Goal: Task Accomplishment & Management: Manage account settings

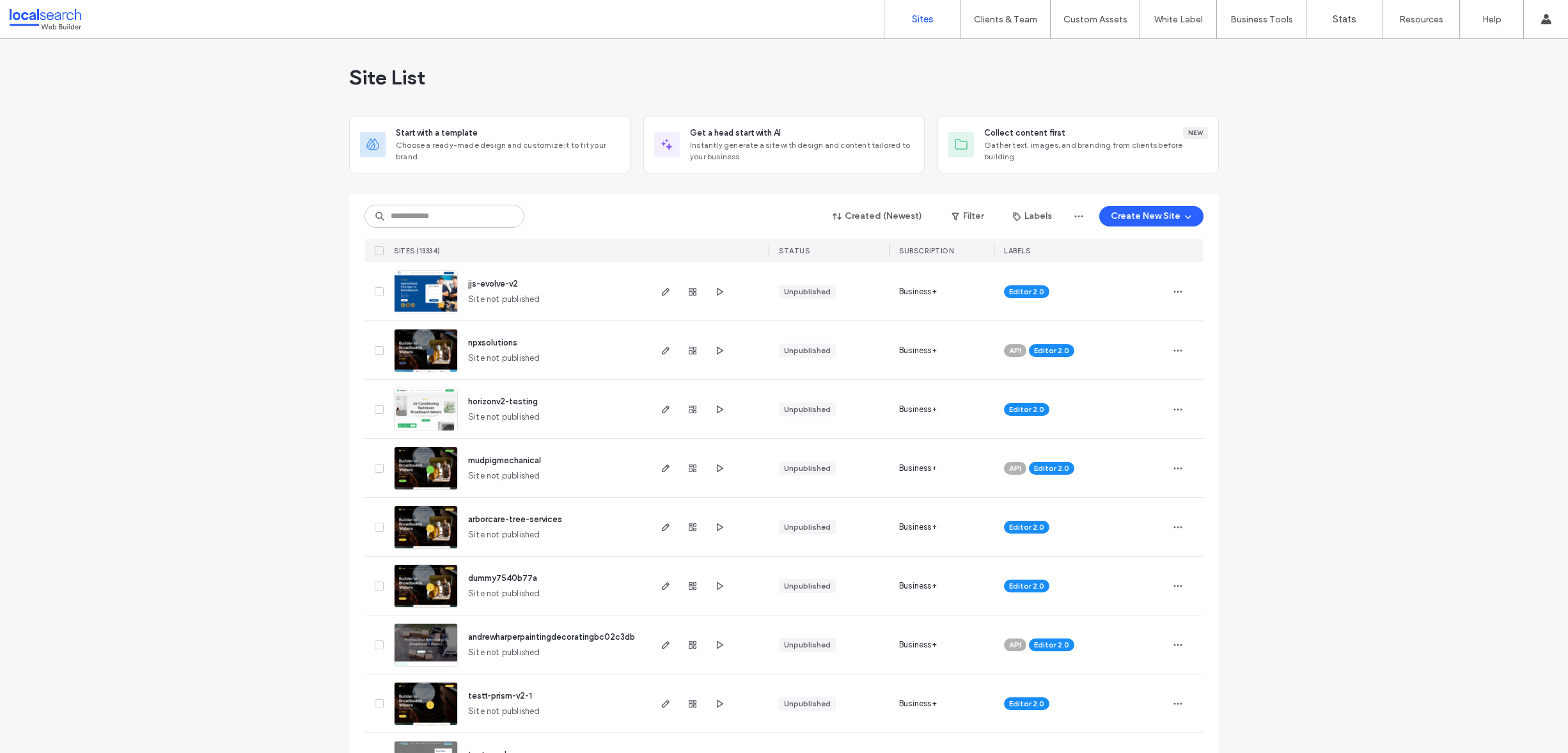
click at [413, 454] on img at bounding box center [426, 491] width 63 height 87
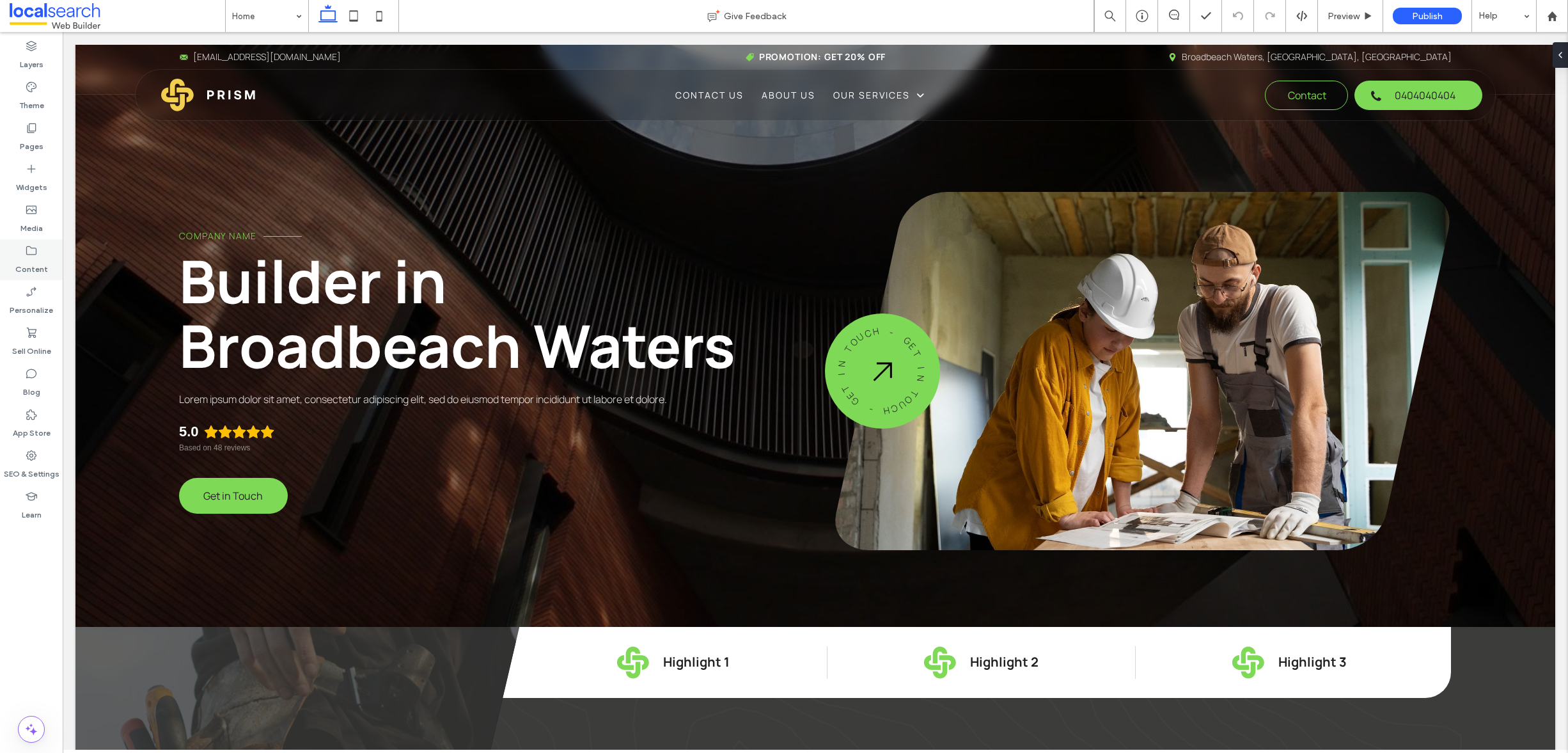
click at [23, 248] on div "Content" at bounding box center [31, 260] width 63 height 41
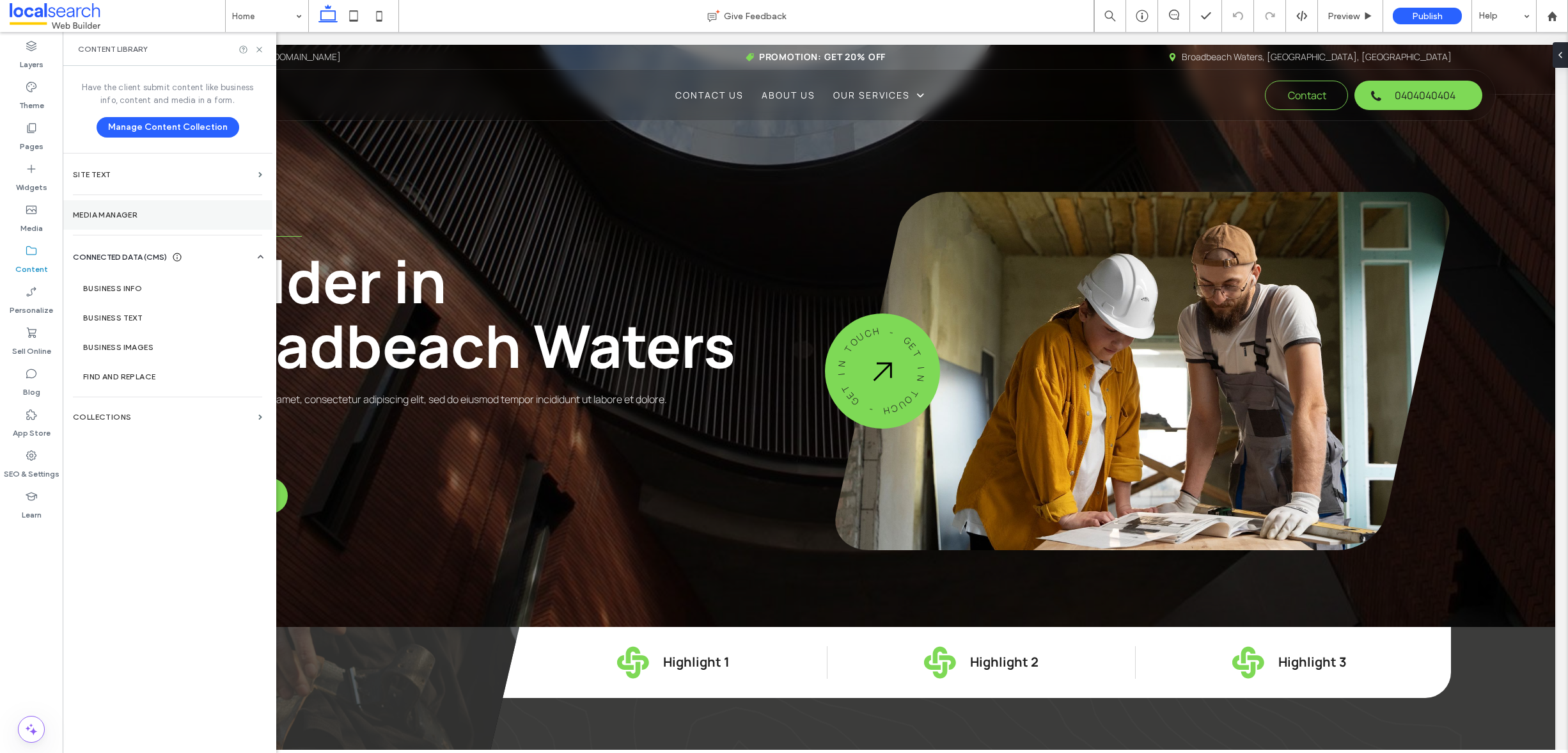
click at [141, 216] on label "Media Manager" at bounding box center [168, 215] width 190 height 9
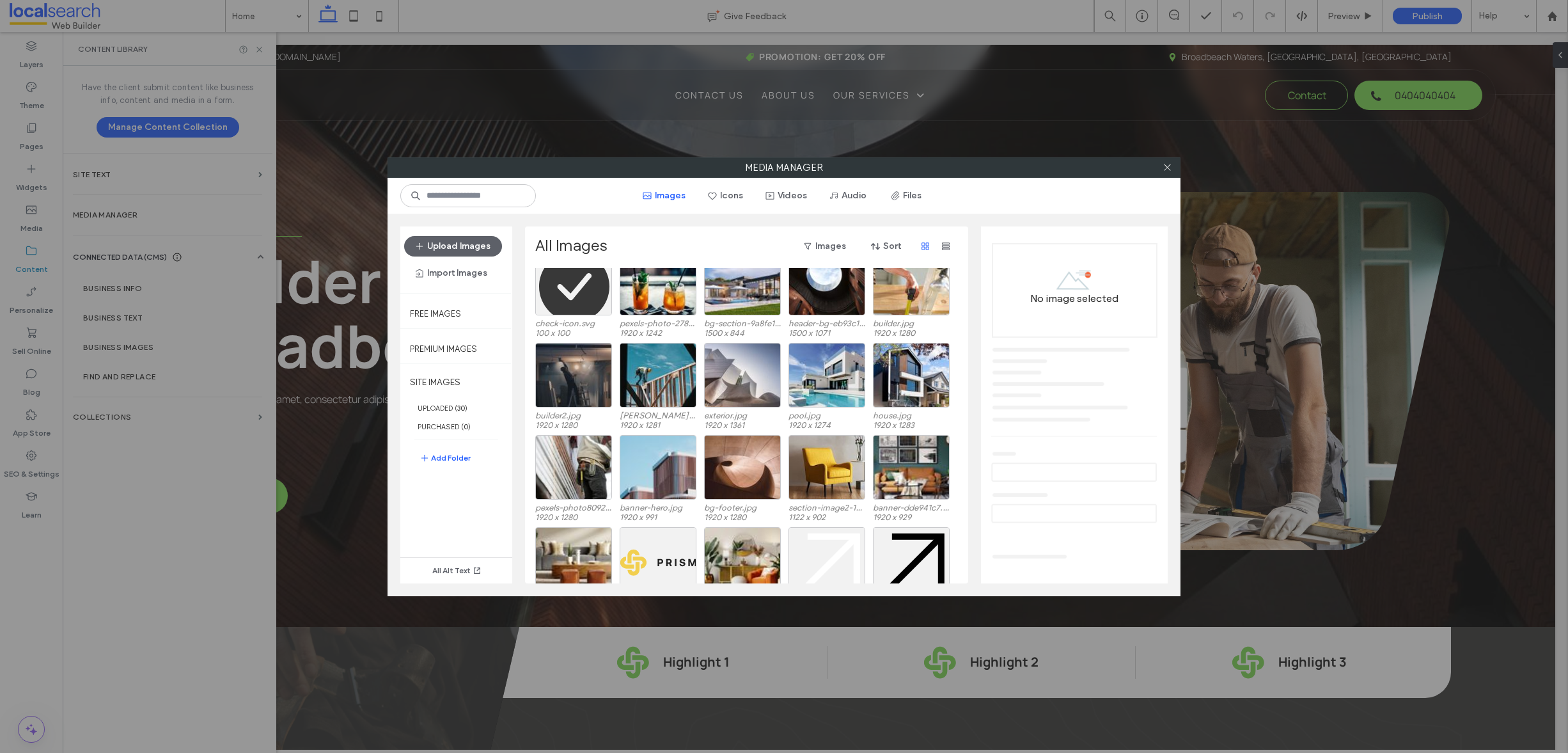
scroll to position [79, 0]
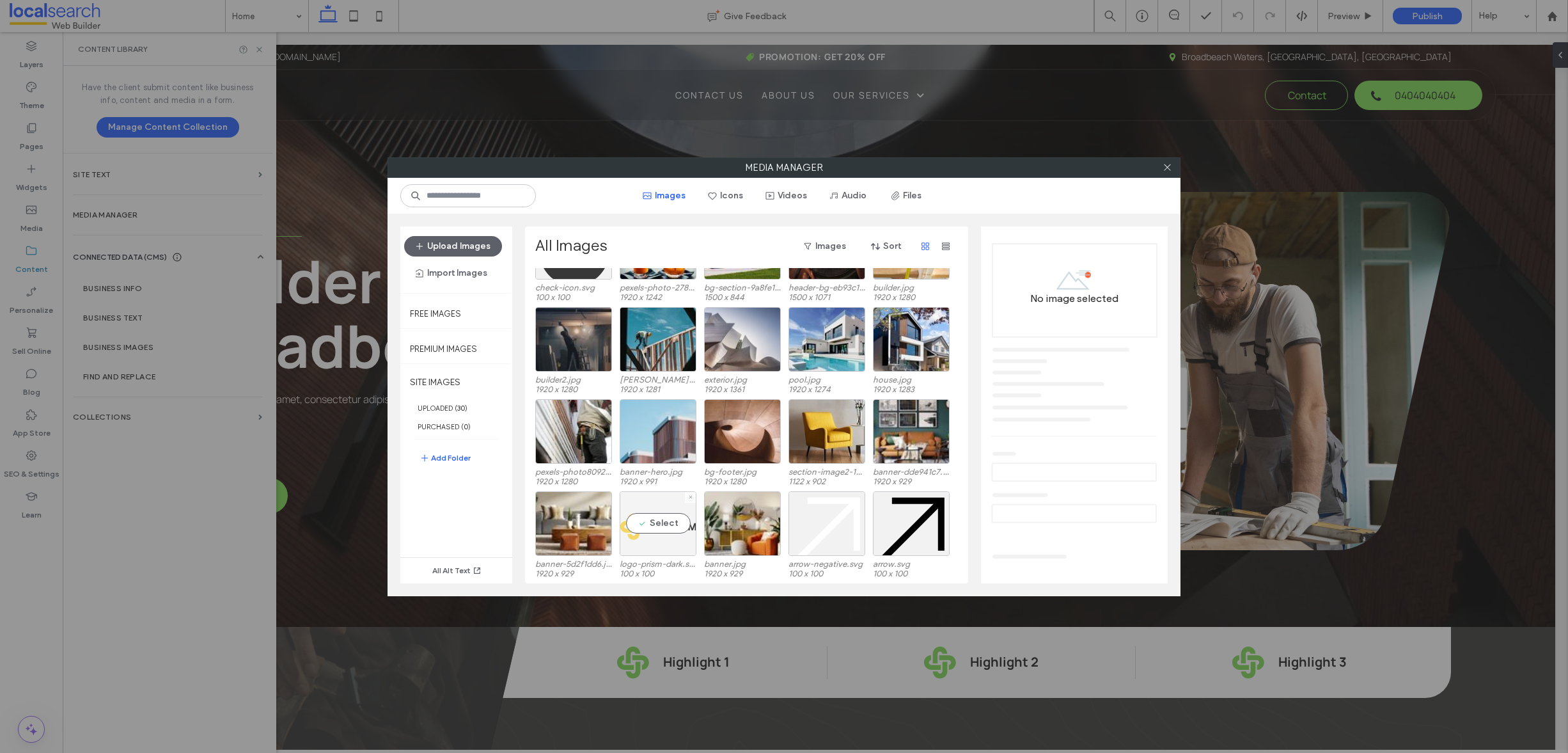
click at [657, 518] on div "Select" at bounding box center [659, 524] width 77 height 64
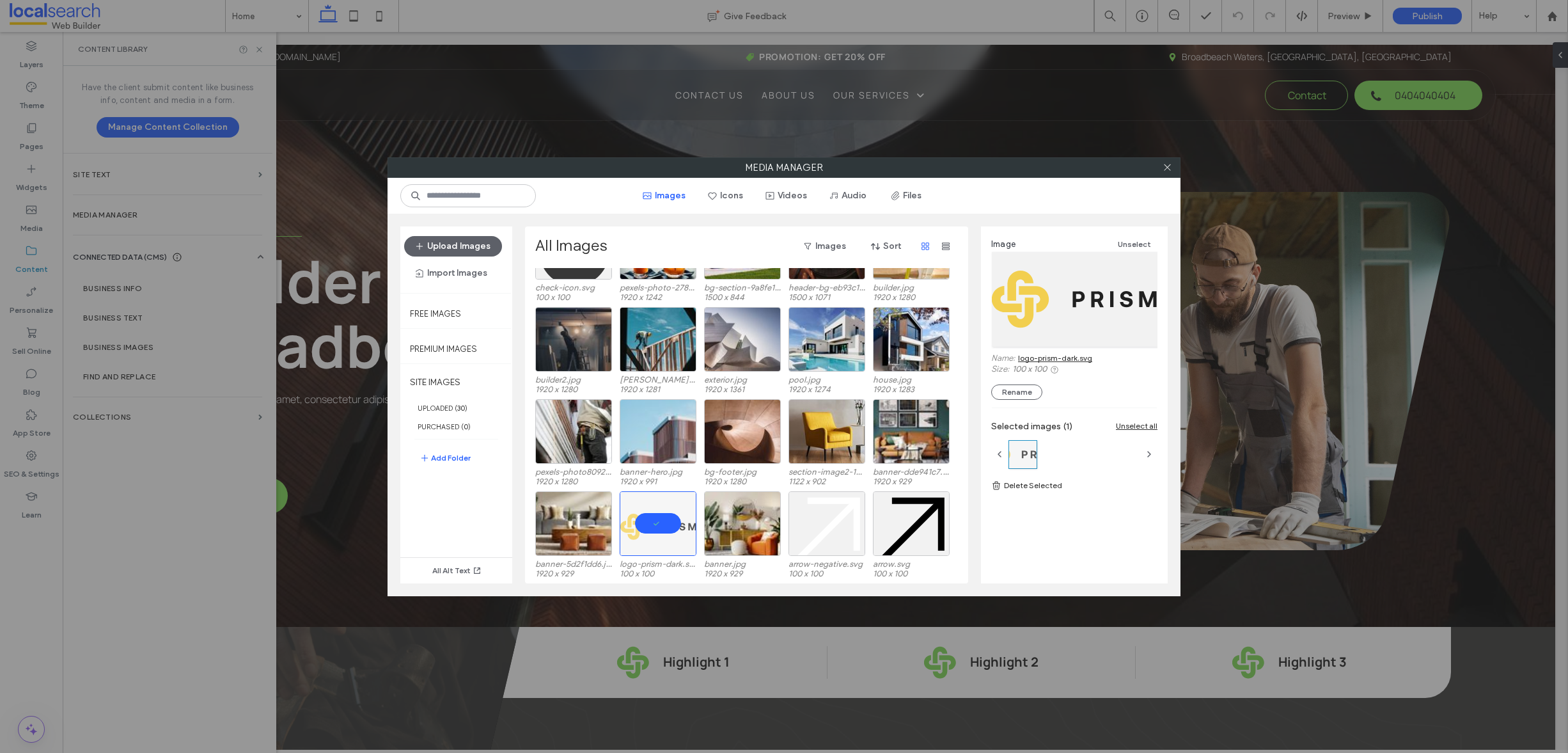
click at [1066, 354] on link "logo-prism-dark.svg" at bounding box center [1056, 358] width 74 height 10
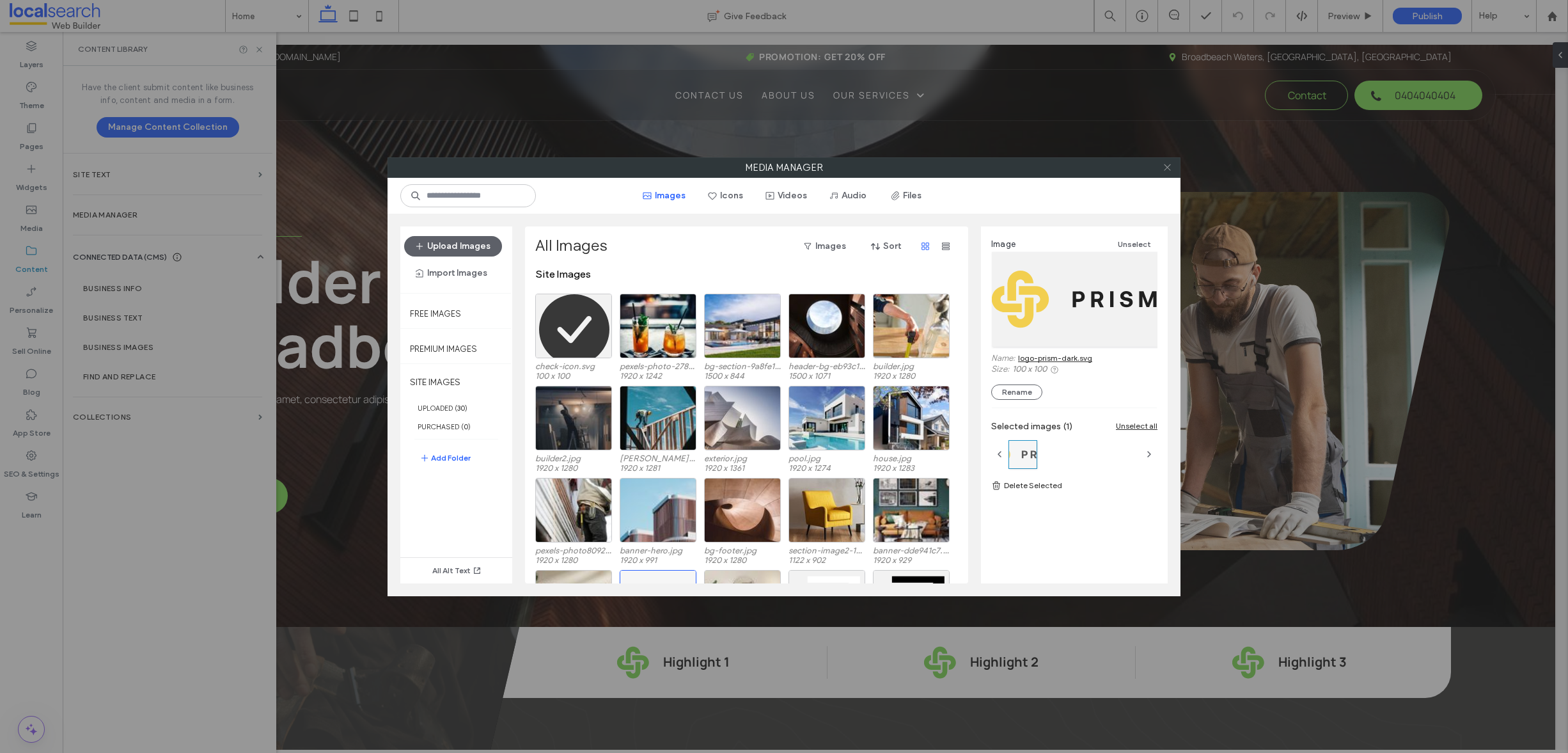
click at [1170, 168] on icon at bounding box center [1168, 167] width 10 height 10
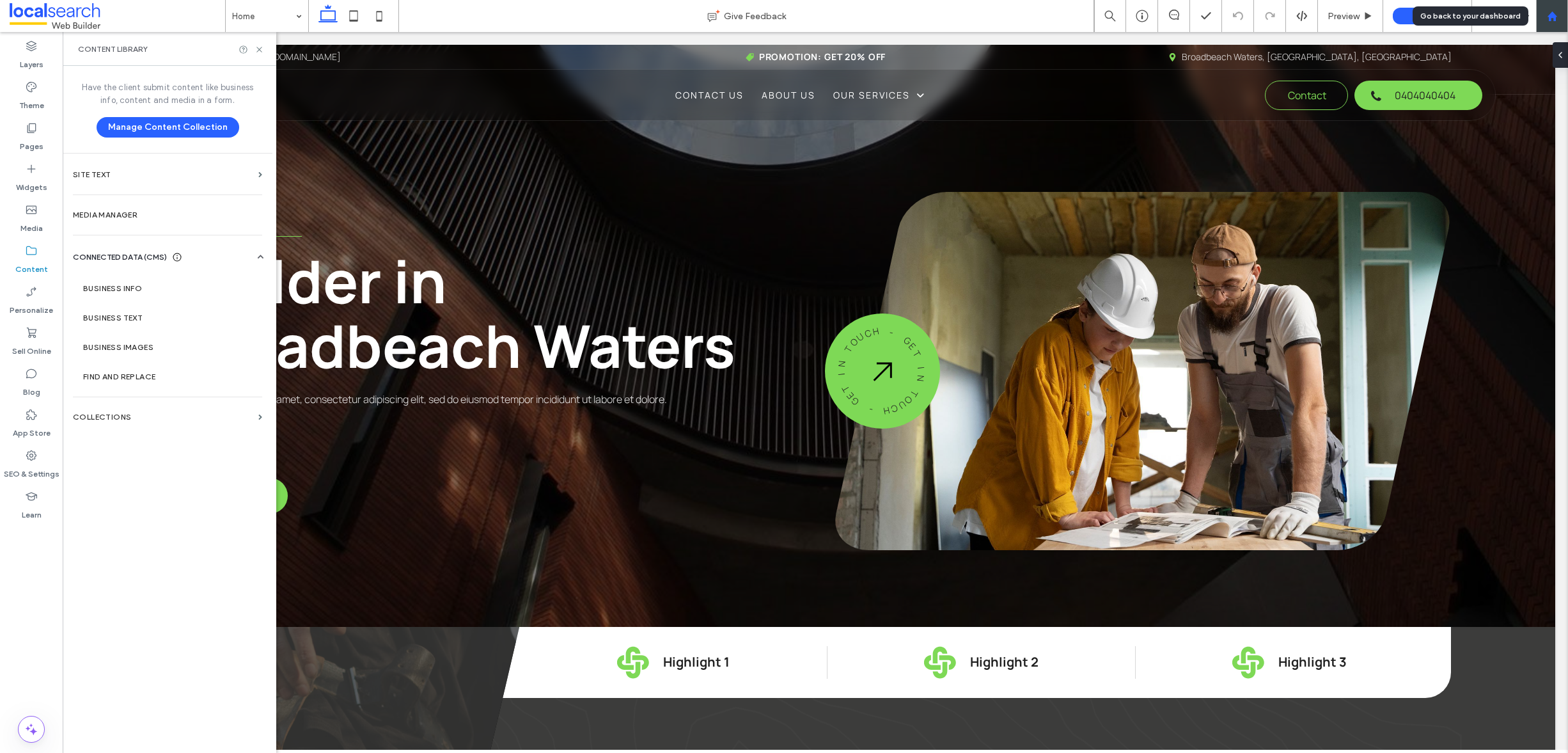
click at [1547, 23] on div at bounding box center [1553, 16] width 32 height 32
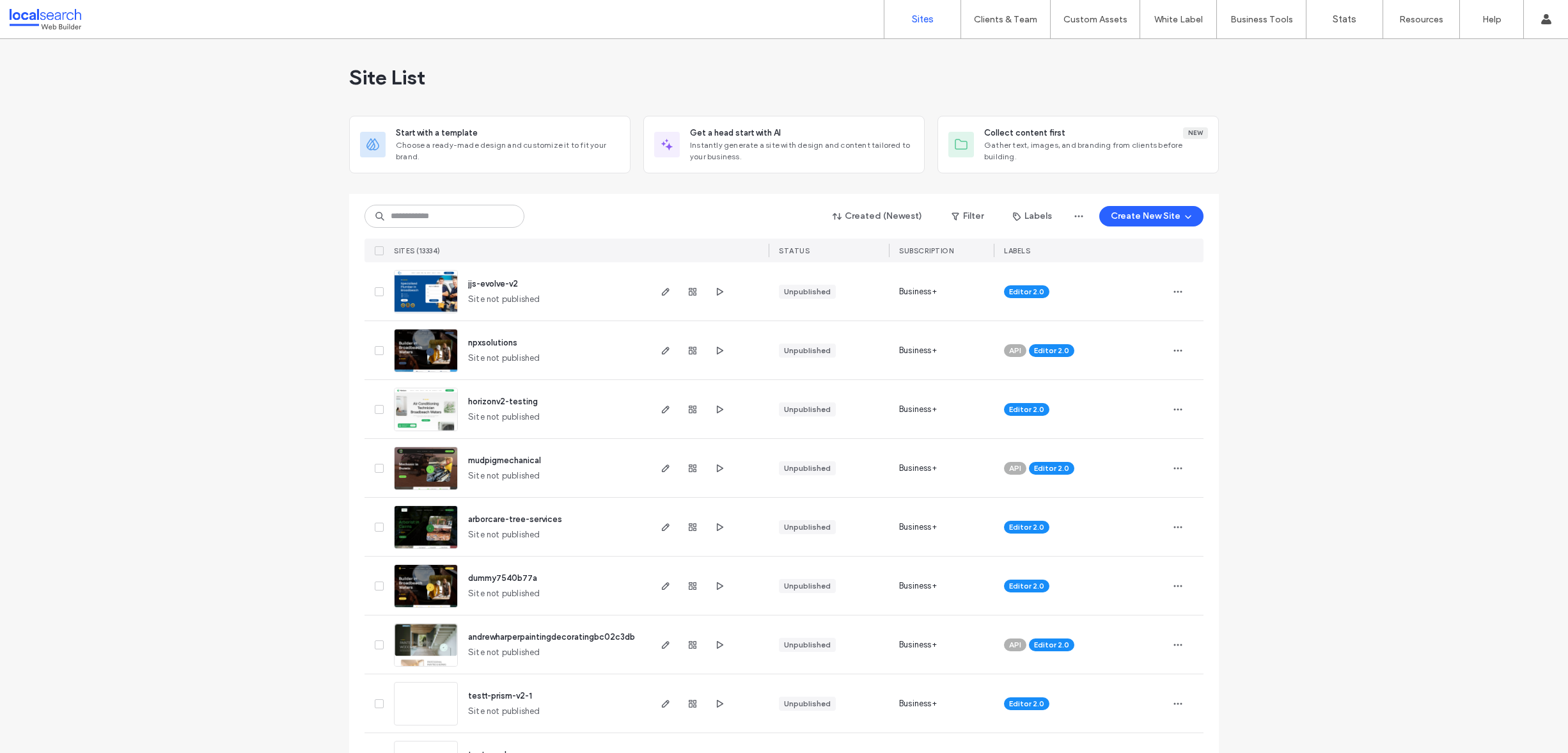
click at [746, 73] on div "Site List" at bounding box center [784, 78] width 870 height 77
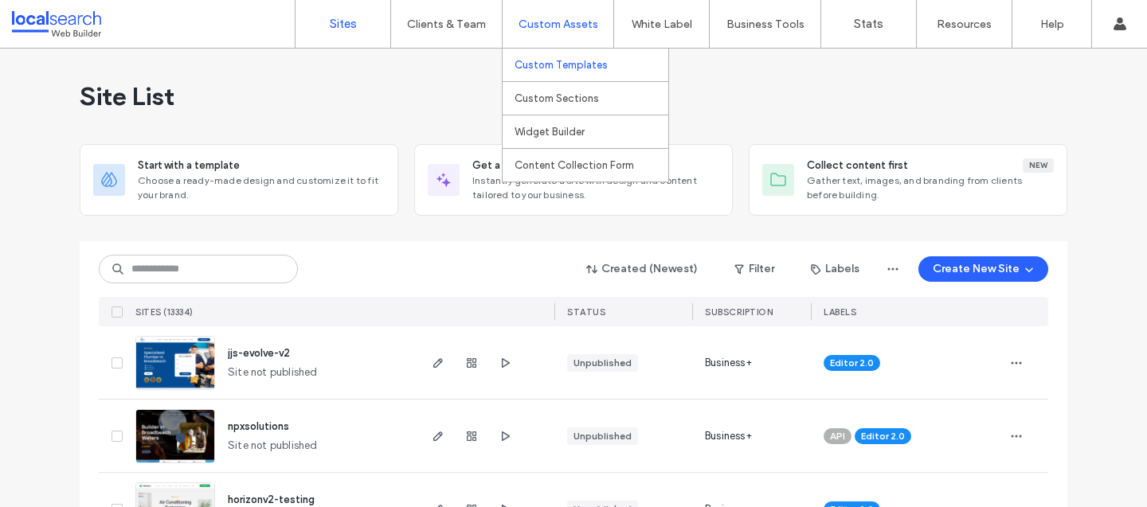
click at [565, 64] on label "Custom Templates" at bounding box center [560, 65] width 93 height 12
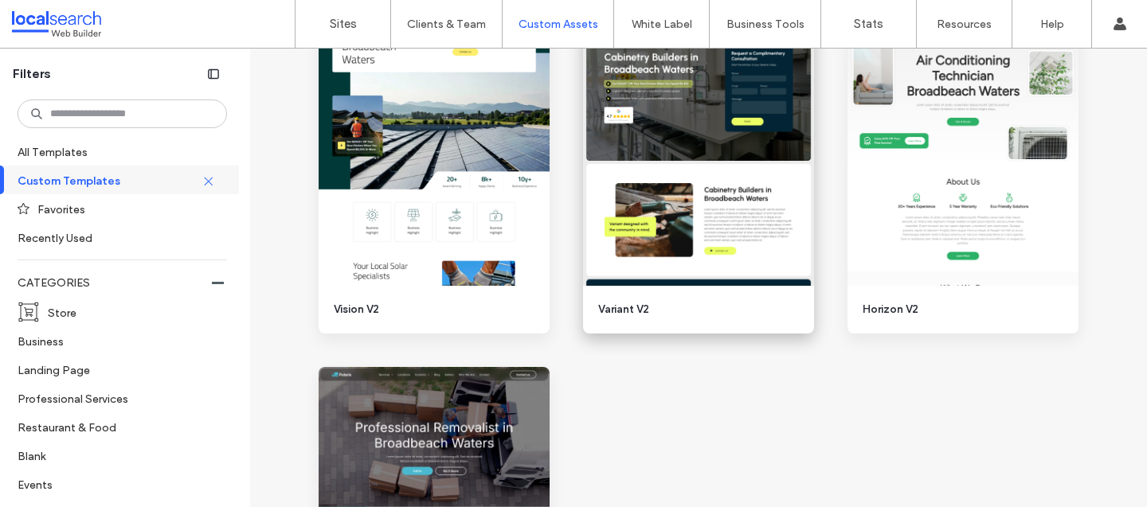
scroll to position [2459, 0]
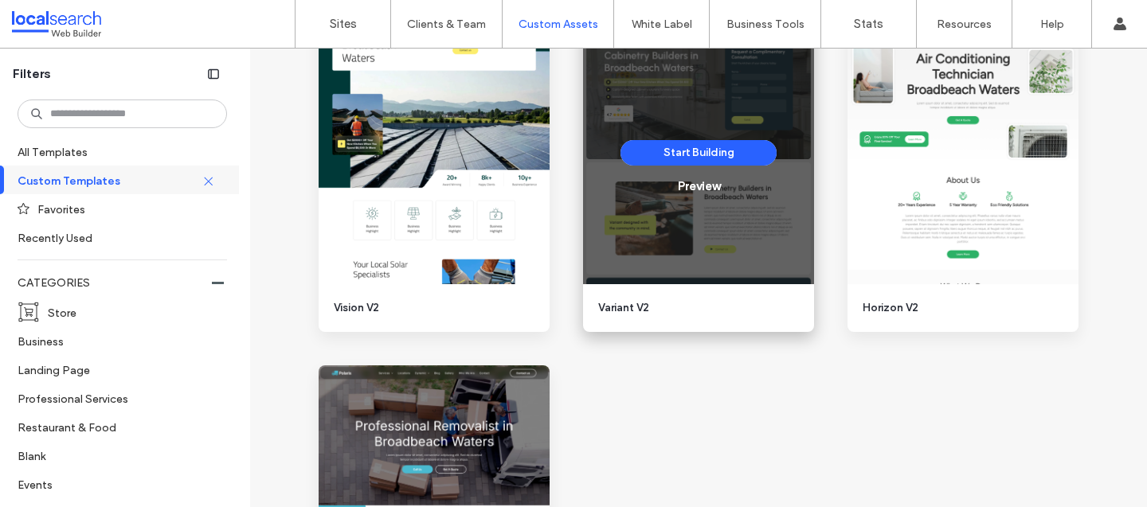
click at [691, 178] on div "Start Building Preview" at bounding box center [698, 167] width 156 height 54
click at [691, 186] on div "Preview" at bounding box center [699, 186] width 42 height 14
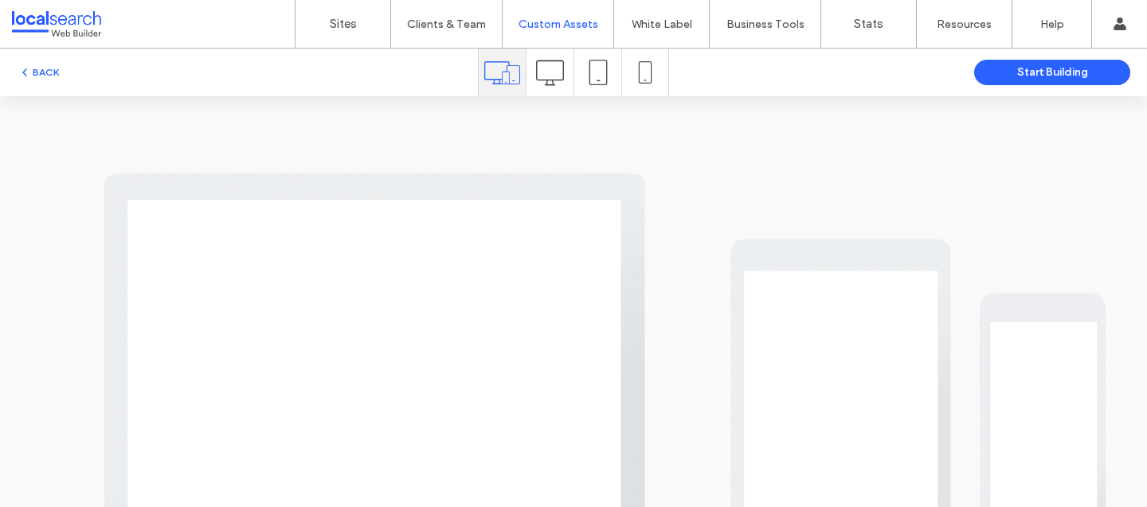
click at [549, 73] on icon at bounding box center [550, 73] width 28 height 28
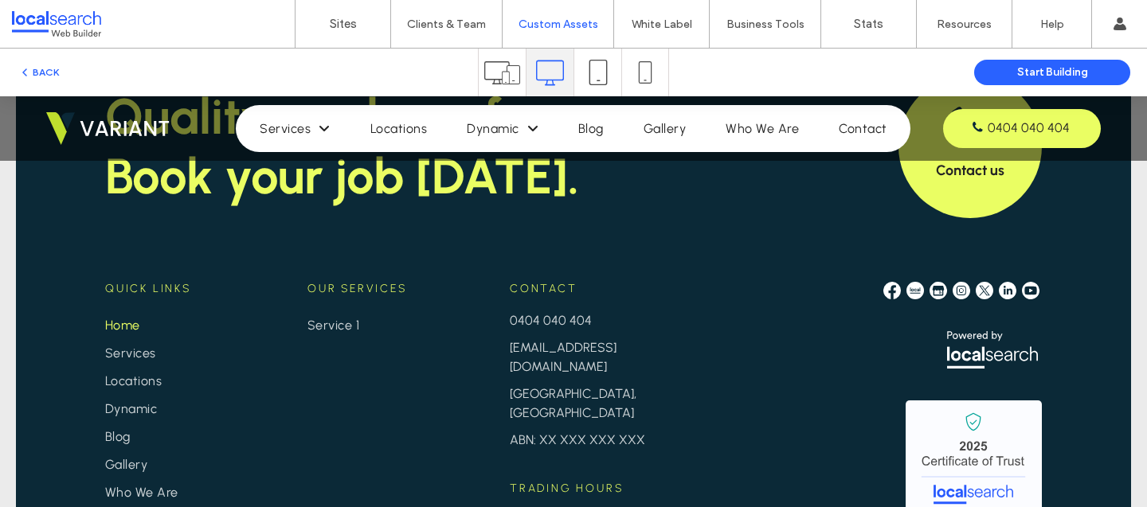
scroll to position [3704, 0]
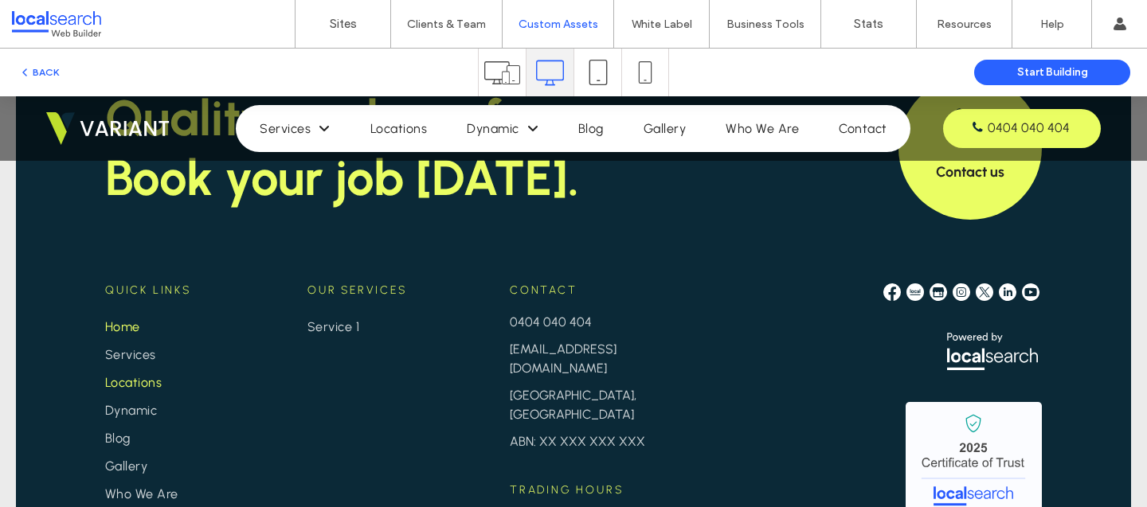
click at [131, 375] on span "Locations" at bounding box center [133, 382] width 57 height 15
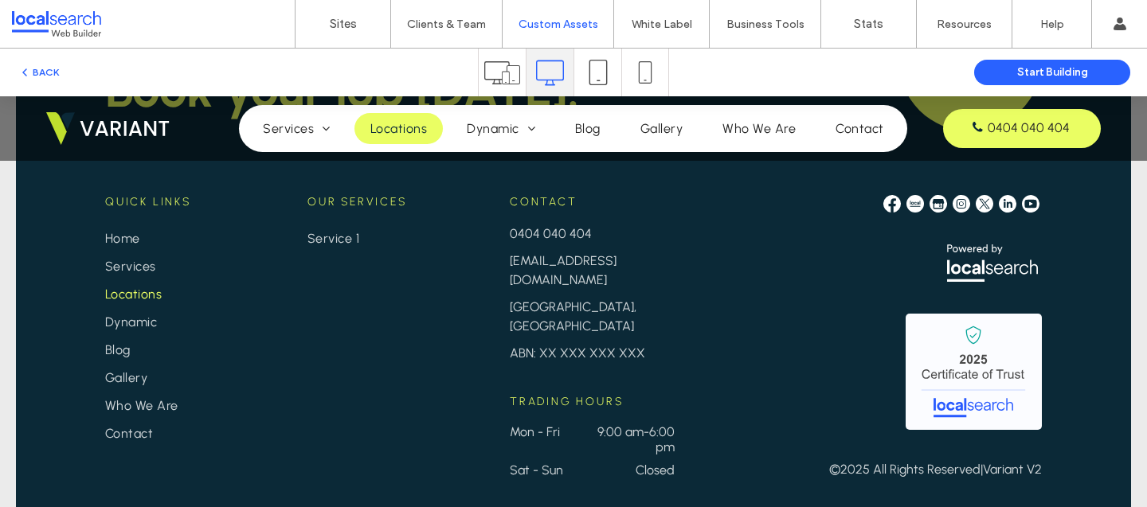
scroll to position [1914, 0]
click at [46, 63] on button "BACK" at bounding box center [38, 72] width 41 height 19
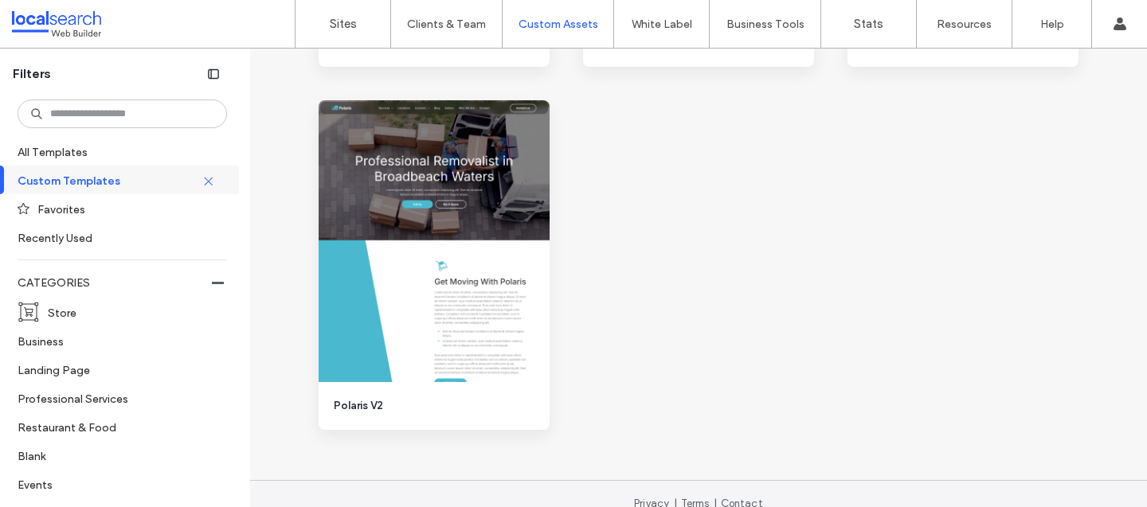
scroll to position [2726, 0]
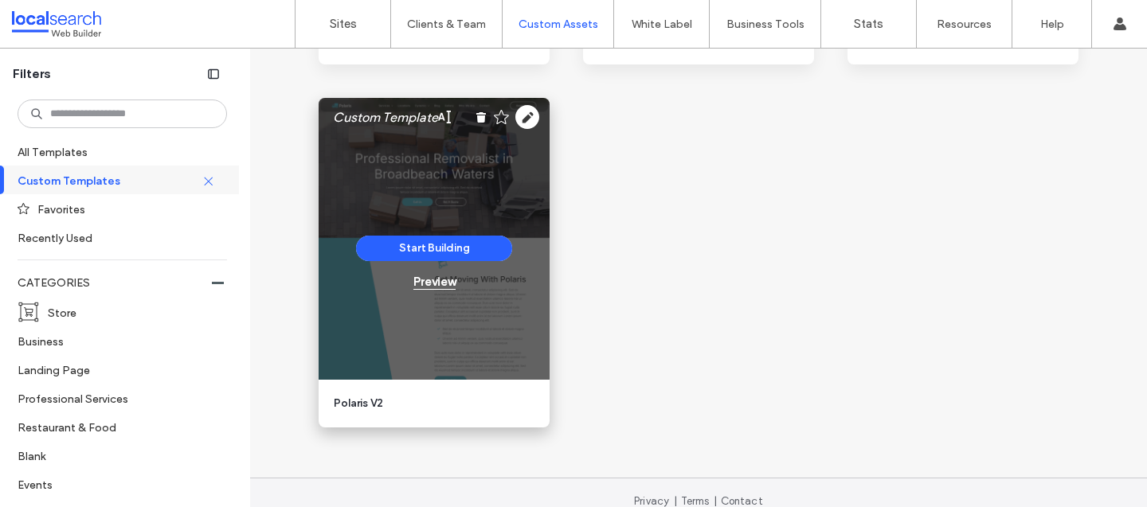
click at [424, 284] on div "Preview" at bounding box center [434, 282] width 42 height 14
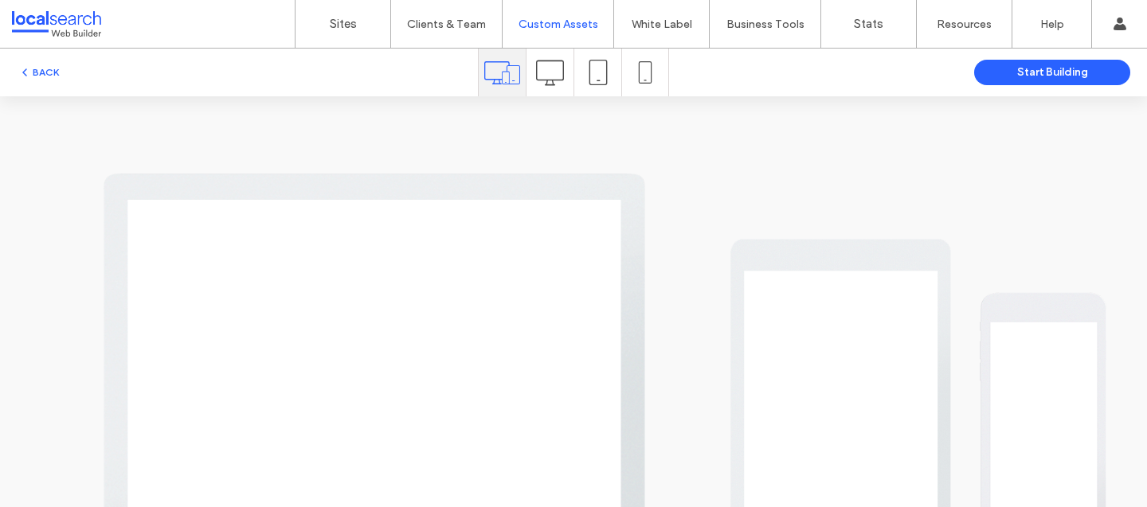
click at [549, 84] on icon at bounding box center [550, 73] width 28 height 28
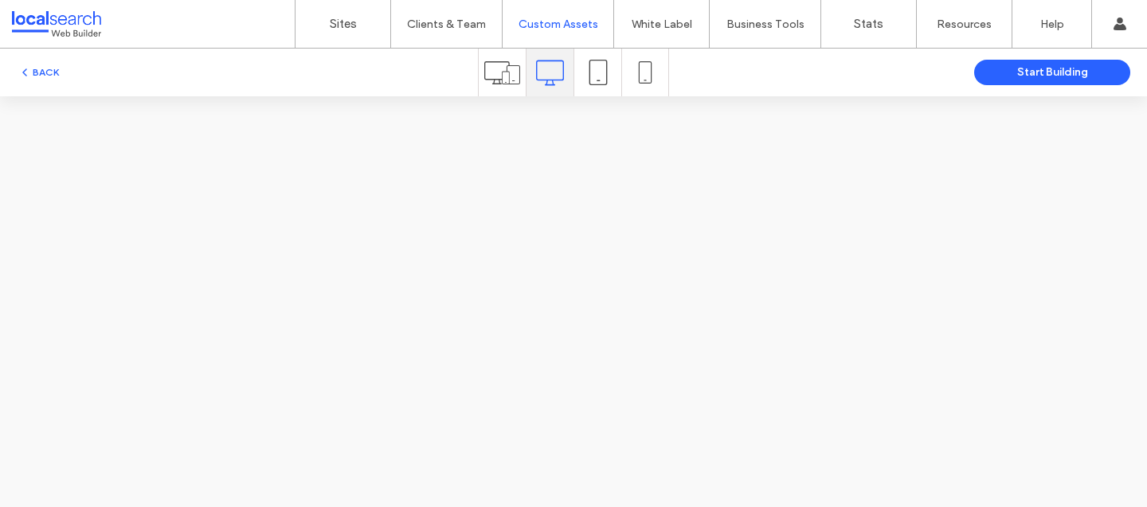
scroll to position [0, 0]
click at [603, 72] on icon at bounding box center [597, 72] width 25 height 25
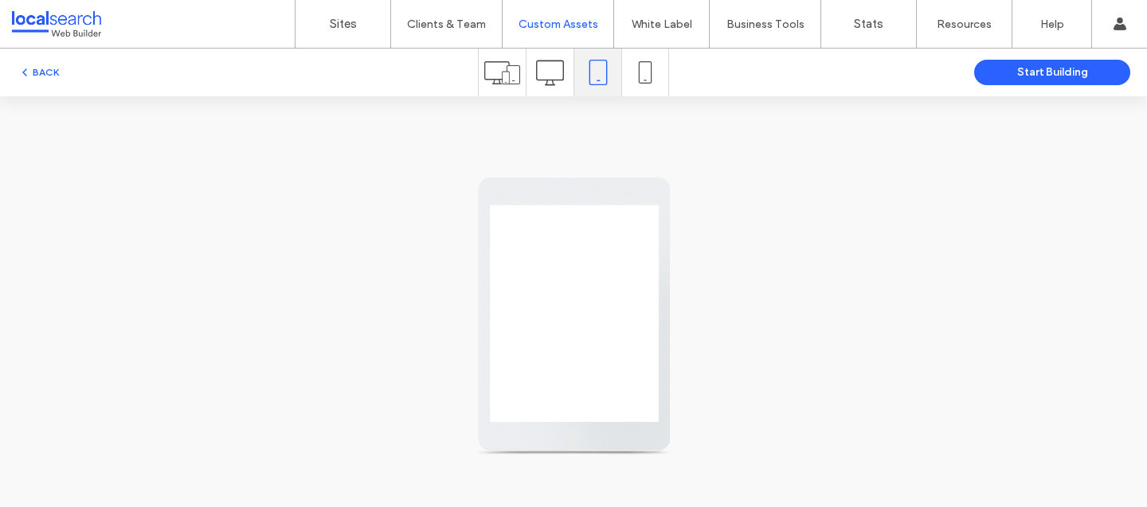
click at [555, 68] on icon at bounding box center [550, 73] width 28 height 28
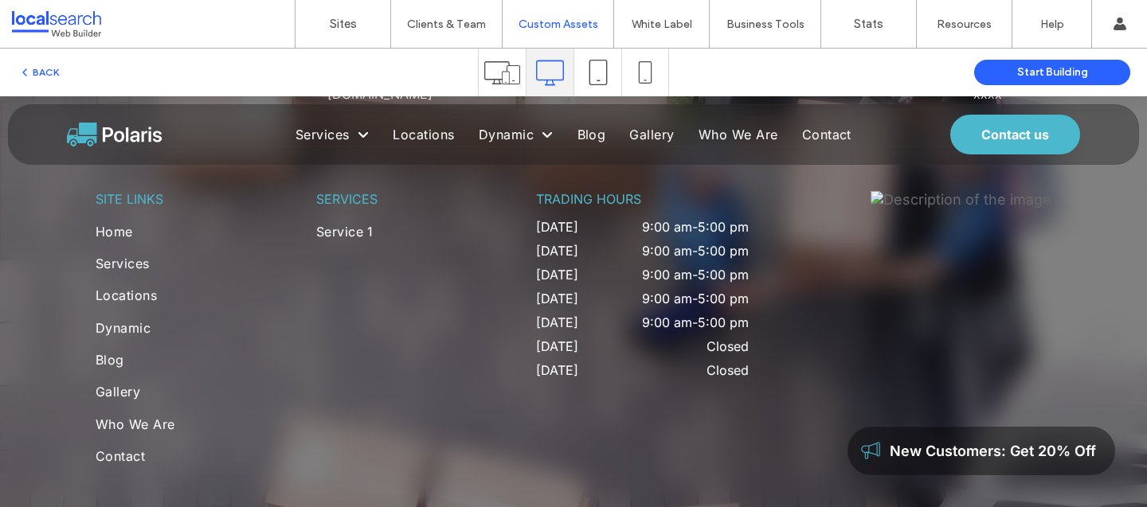
scroll to position [4563, 0]
click at [329, 15] on link "Sites" at bounding box center [342, 24] width 95 height 48
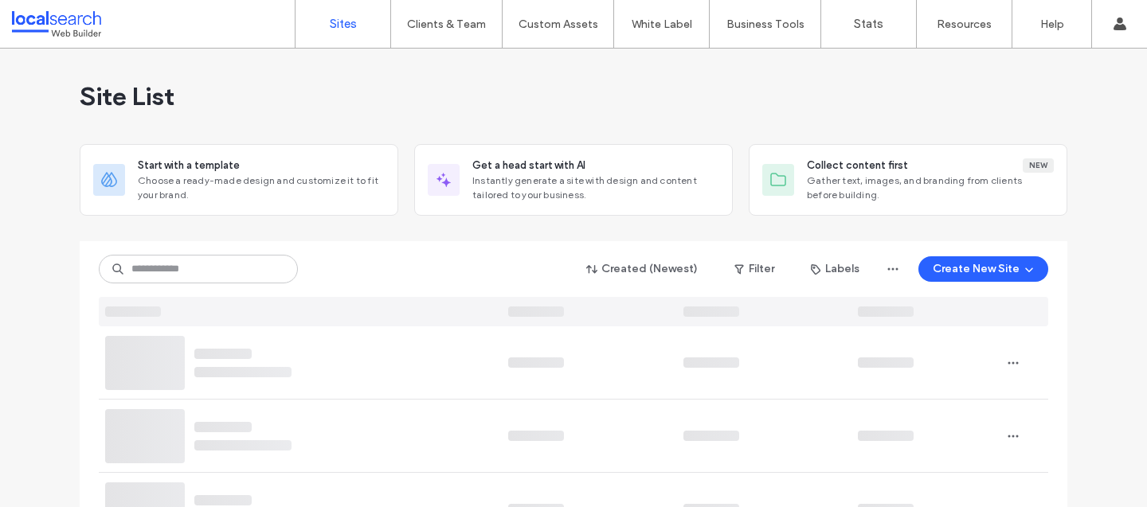
click at [725, 104] on div "Site List" at bounding box center [573, 97] width 987 height 96
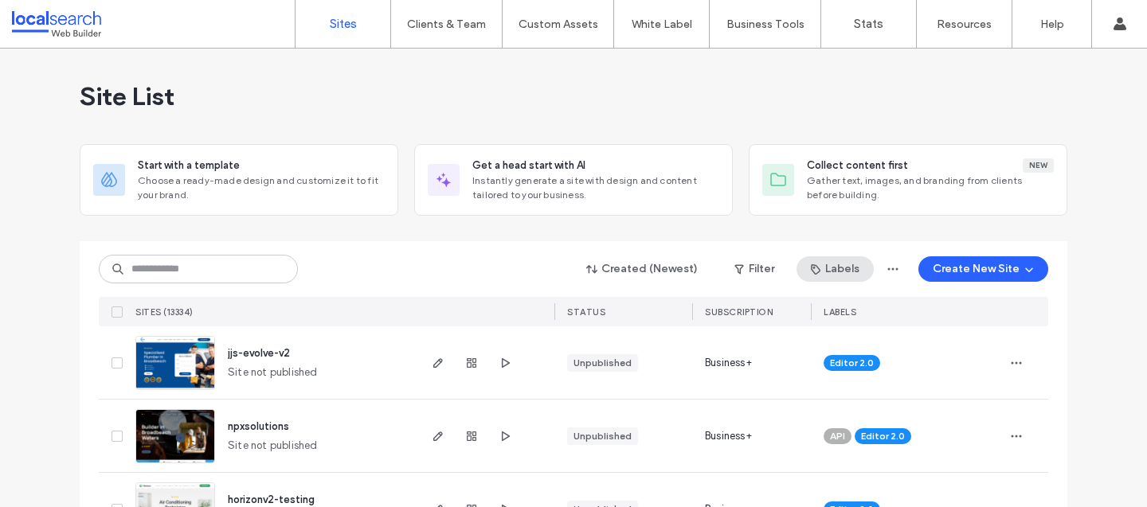
click at [826, 269] on button "Labels" at bounding box center [834, 268] width 77 height 25
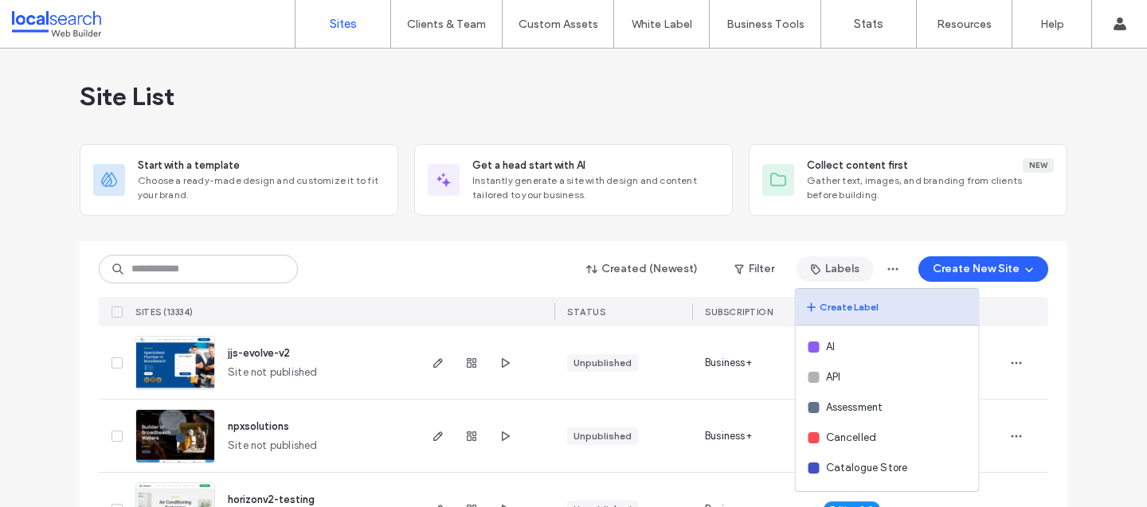
click at [841, 306] on button "Create Label" at bounding box center [886, 307] width 183 height 37
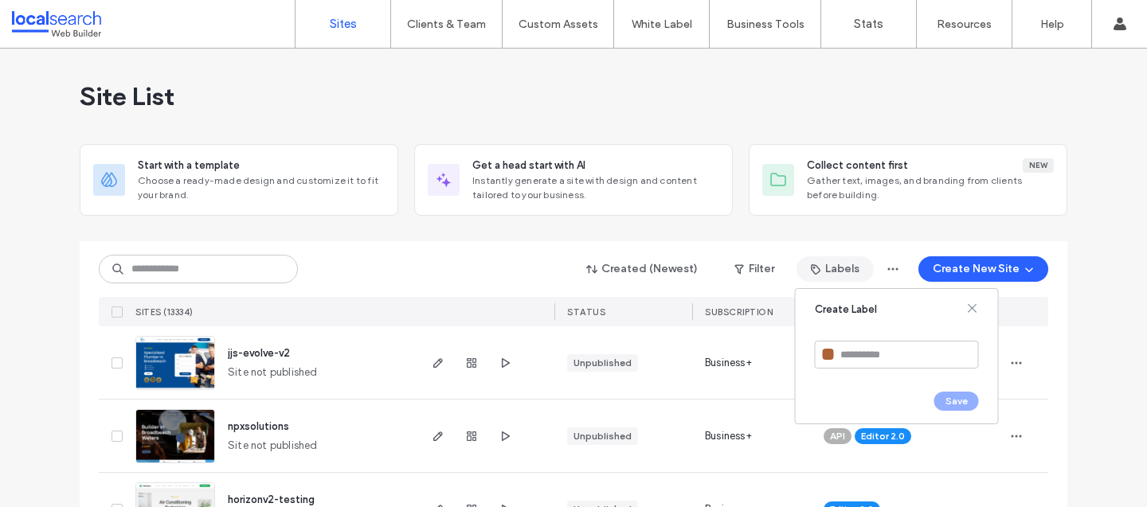
click at [830, 356] on div at bounding box center [828, 354] width 11 height 11
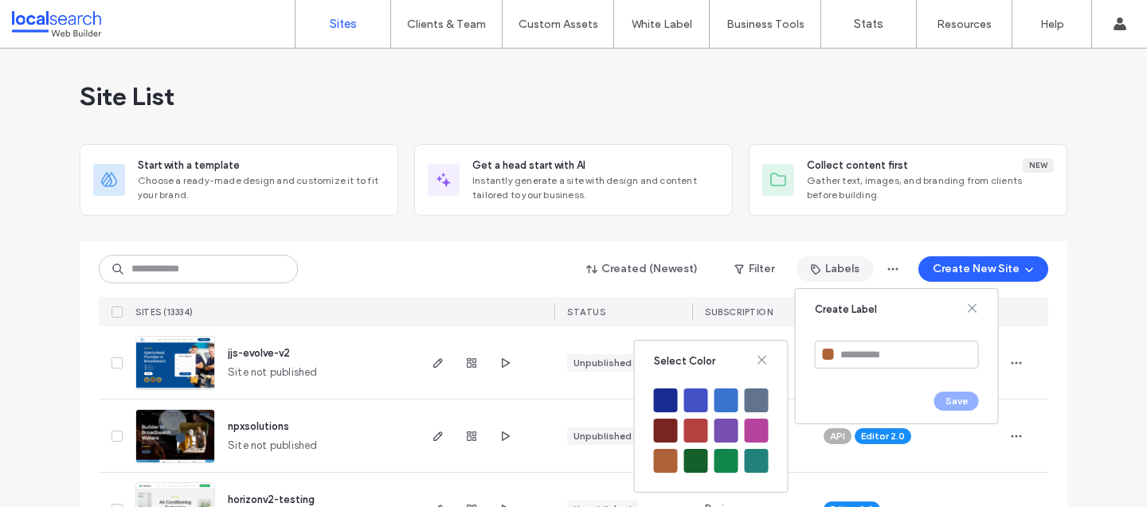
click at [862, 317] on span "Create Label" at bounding box center [846, 310] width 62 height 16
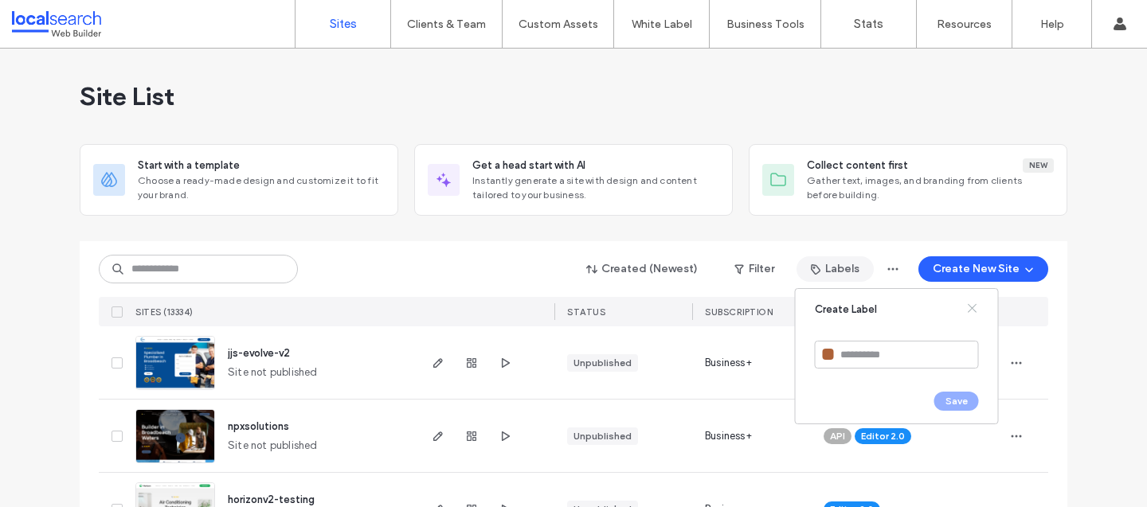
click at [971, 310] on icon at bounding box center [972, 308] width 13 height 13
click at [544, 239] on div at bounding box center [573, 235] width 987 height 13
click at [398, 171] on div "Start with a template Choose a ready-made design and customize it to fit your b…" at bounding box center [573, 180] width 987 height 72
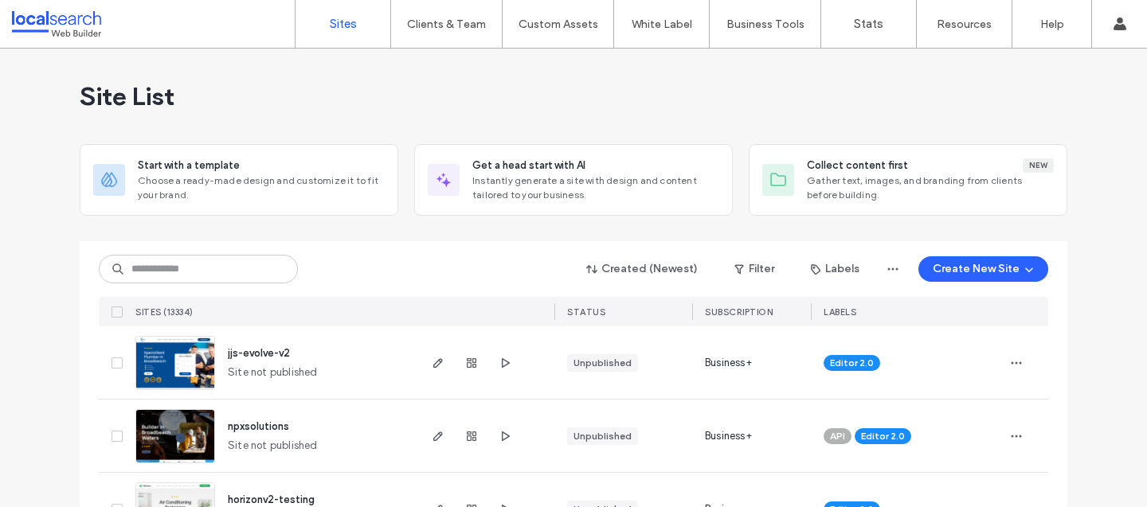
click at [393, 117] on div "Site List" at bounding box center [573, 97] width 987 height 96
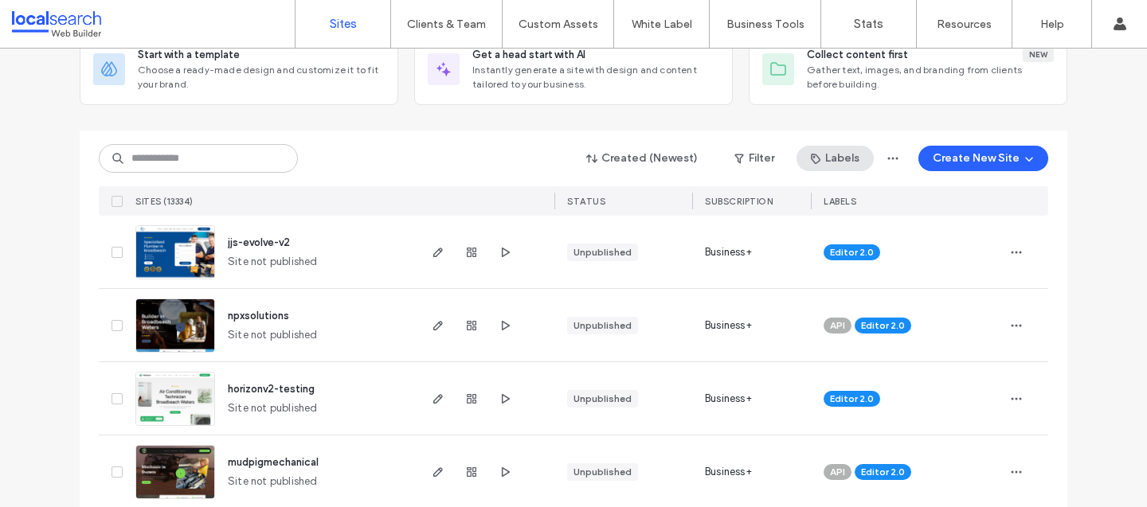
click at [798, 158] on button "Labels" at bounding box center [834, 158] width 77 height 25
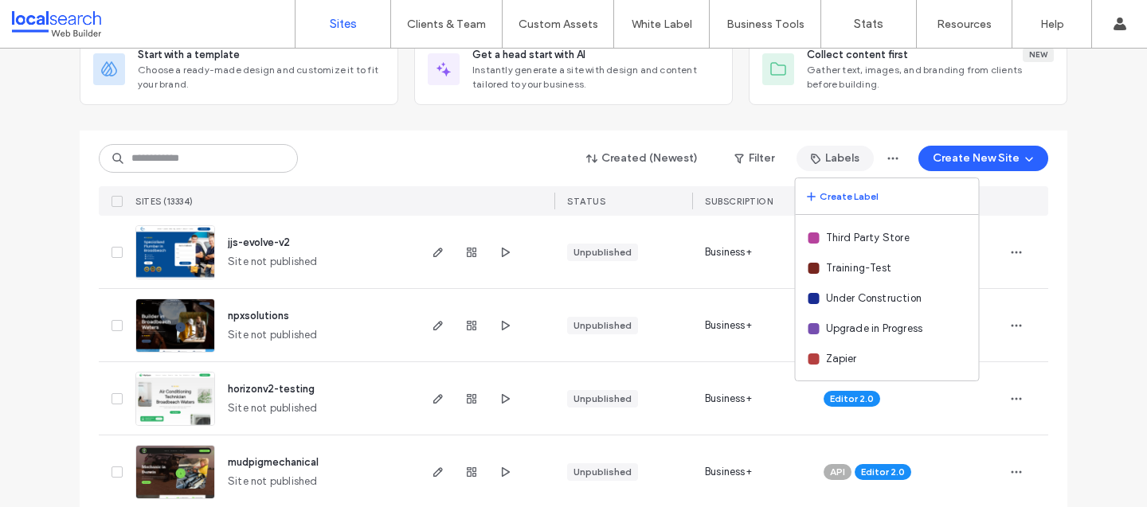
scroll to position [0, 0]
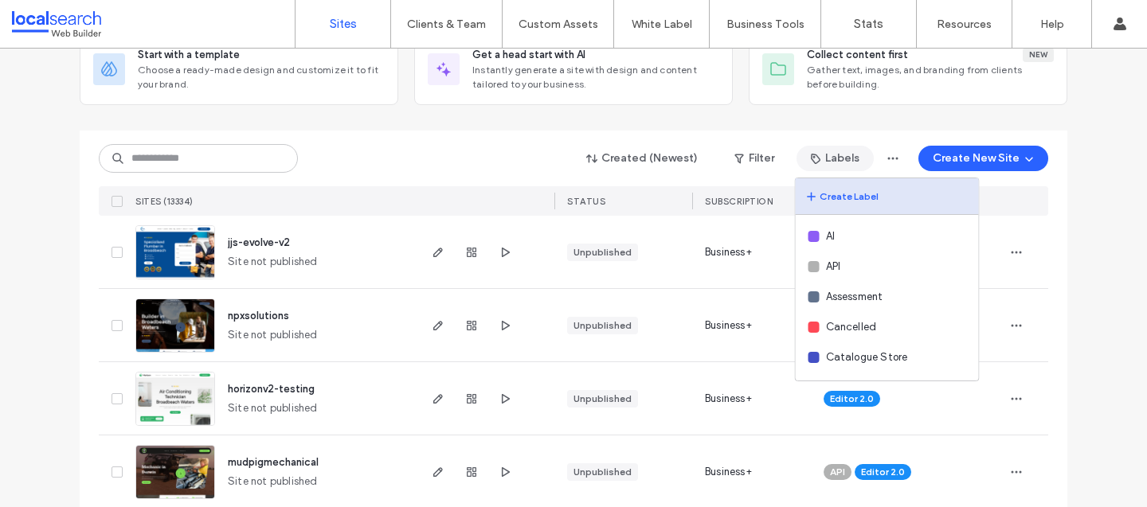
click at [825, 189] on button "Create Label" at bounding box center [886, 196] width 183 height 37
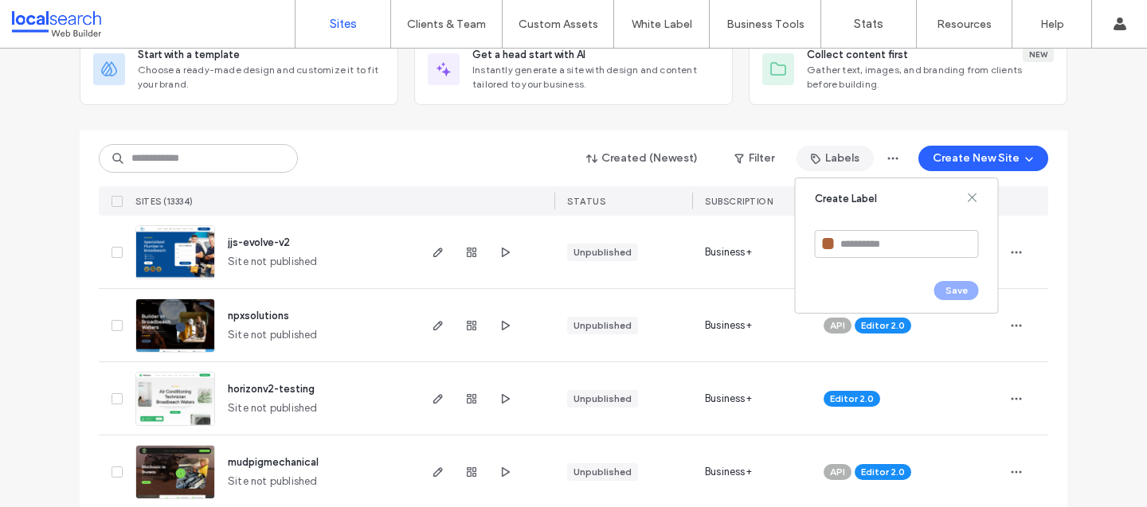
click at [830, 245] on div at bounding box center [828, 243] width 11 height 11
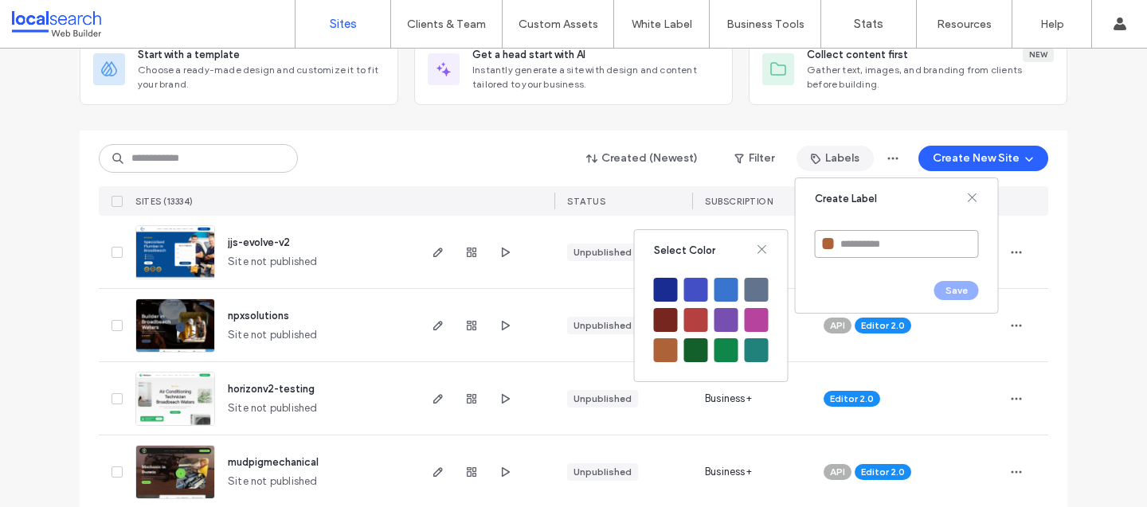
click at [837, 237] on input at bounding box center [897, 244] width 164 height 28
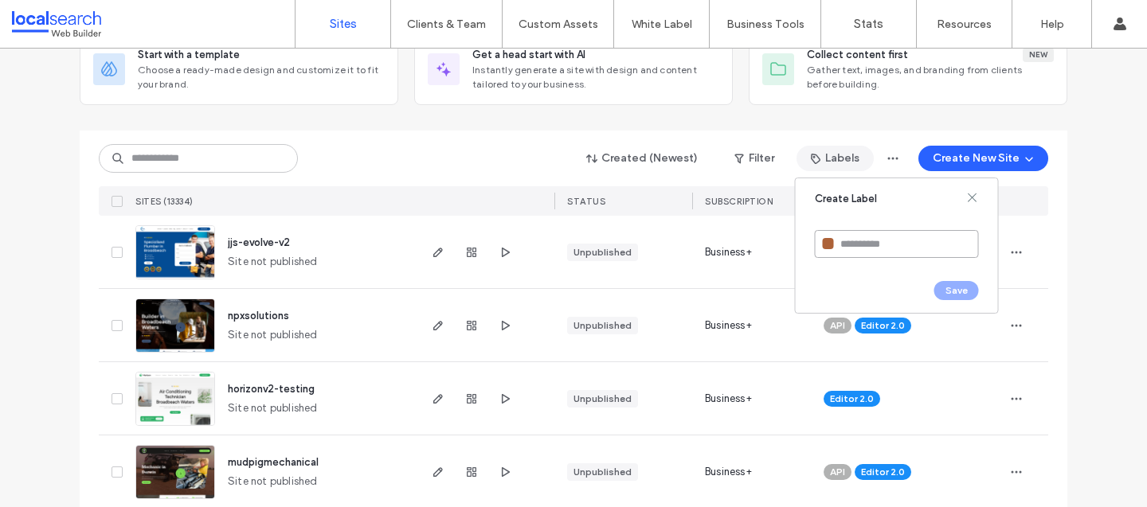
click at [818, 252] on input at bounding box center [897, 244] width 164 height 28
click at [825, 240] on div at bounding box center [828, 243] width 11 height 11
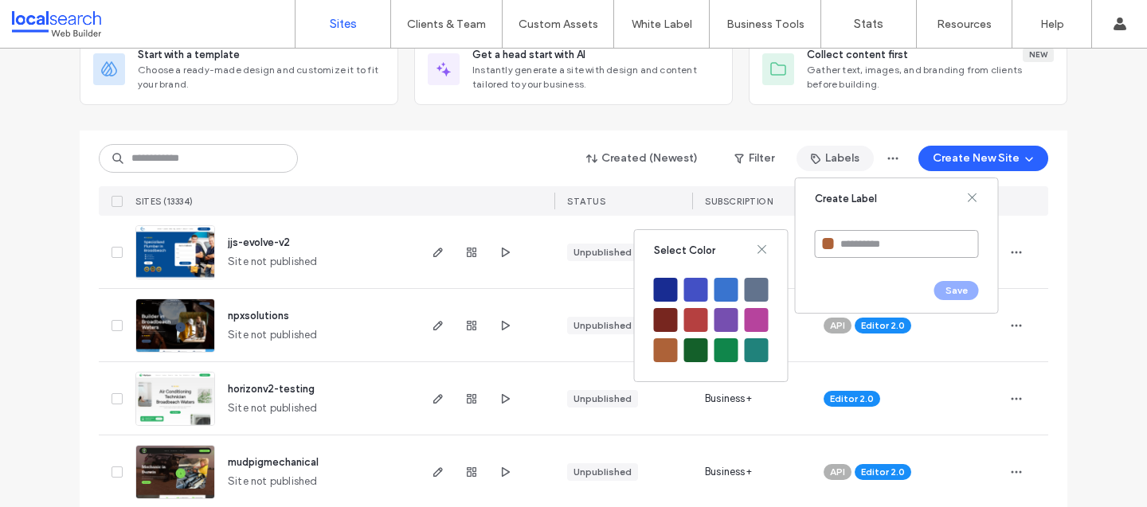
click at [876, 240] on input at bounding box center [897, 244] width 164 height 28
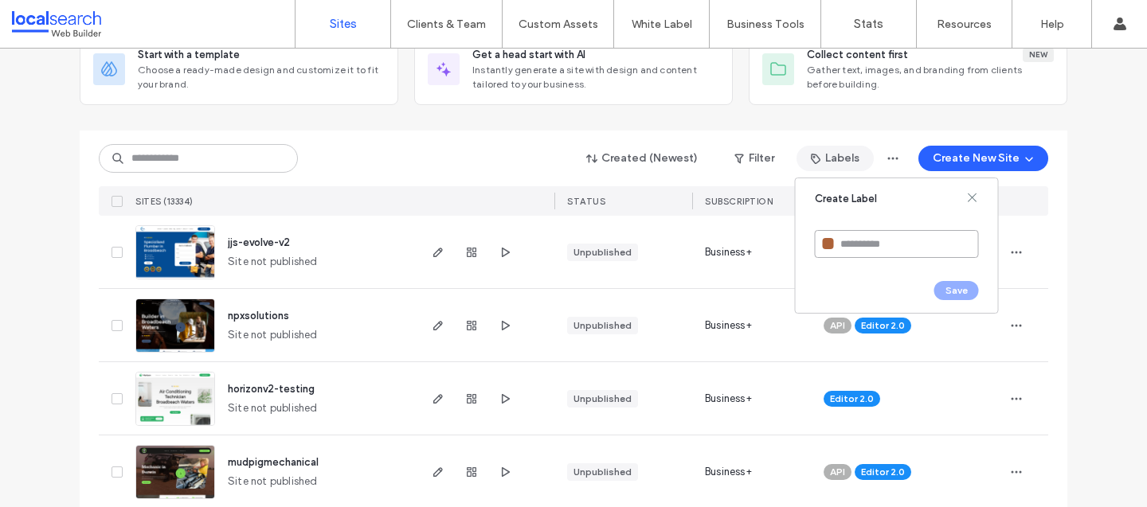
click at [878, 244] on input at bounding box center [897, 244] width 164 height 28
click at [824, 241] on div at bounding box center [828, 243] width 11 height 11
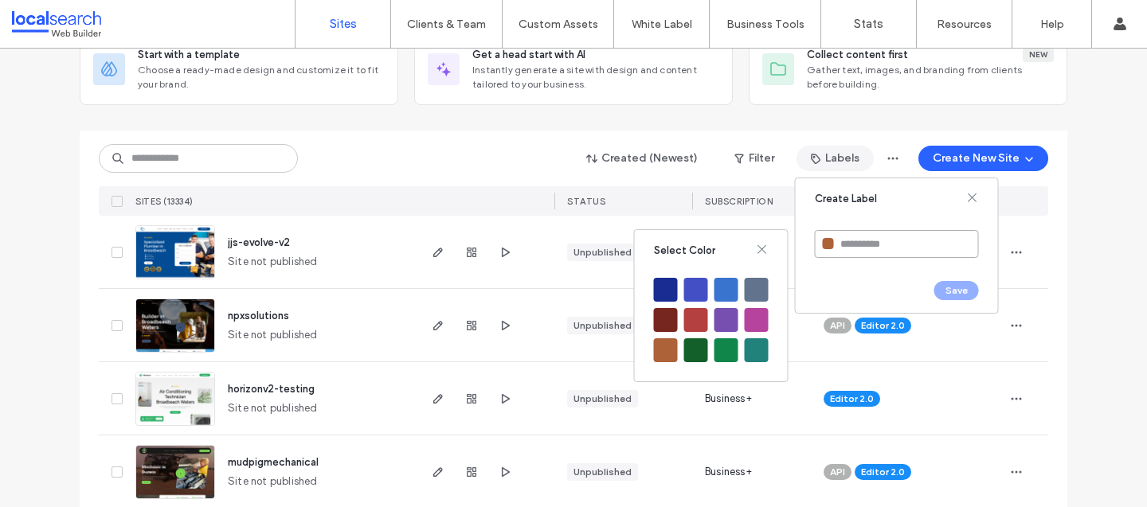
click at [860, 237] on input at bounding box center [897, 244] width 164 height 28
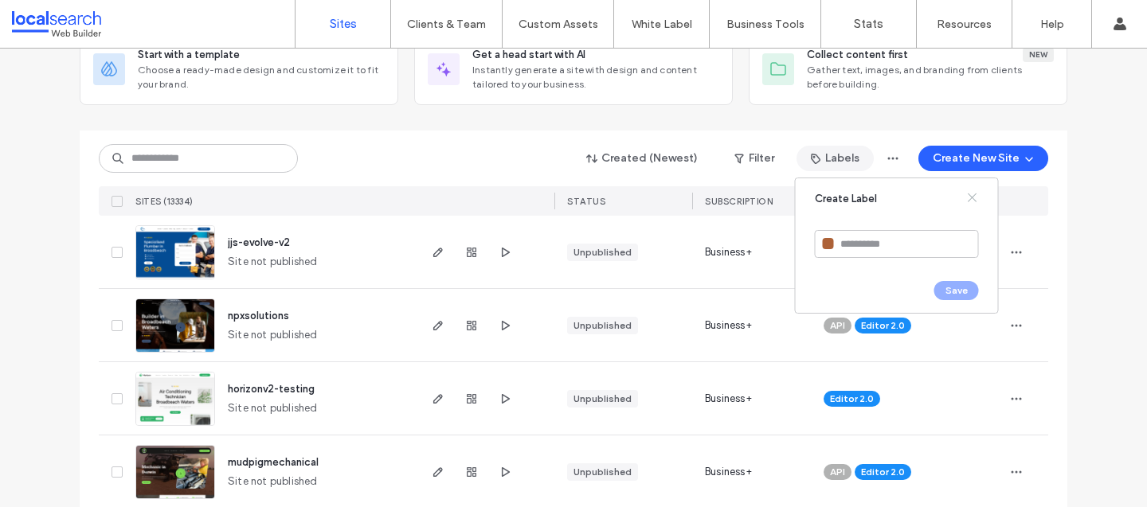
click at [972, 193] on icon at bounding box center [972, 197] width 13 height 13
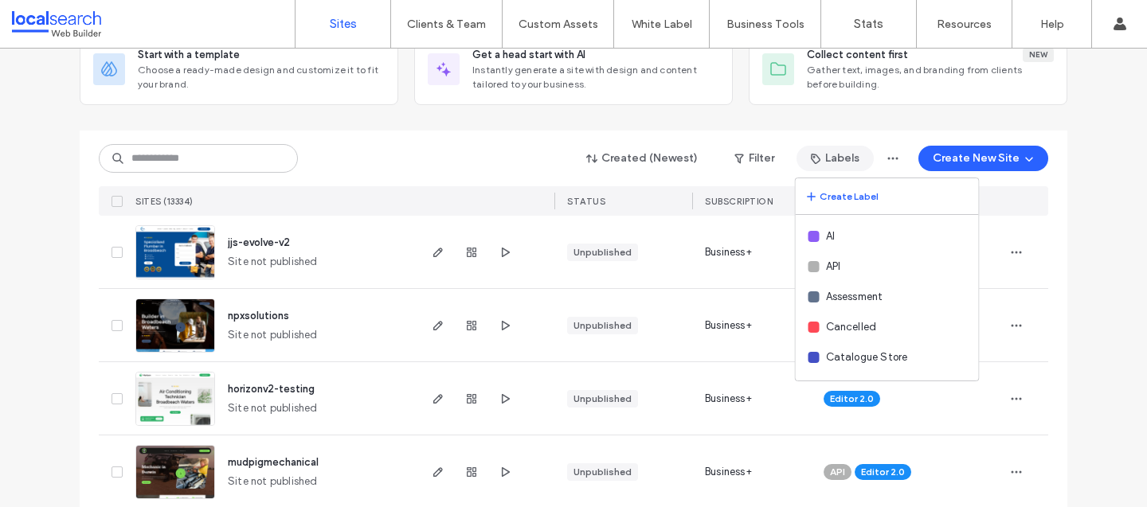
click at [543, 147] on div "Created (Newest) Filter Labels Create Label AI API Assessment Cancelled Catalog…" at bounding box center [573, 158] width 949 height 30
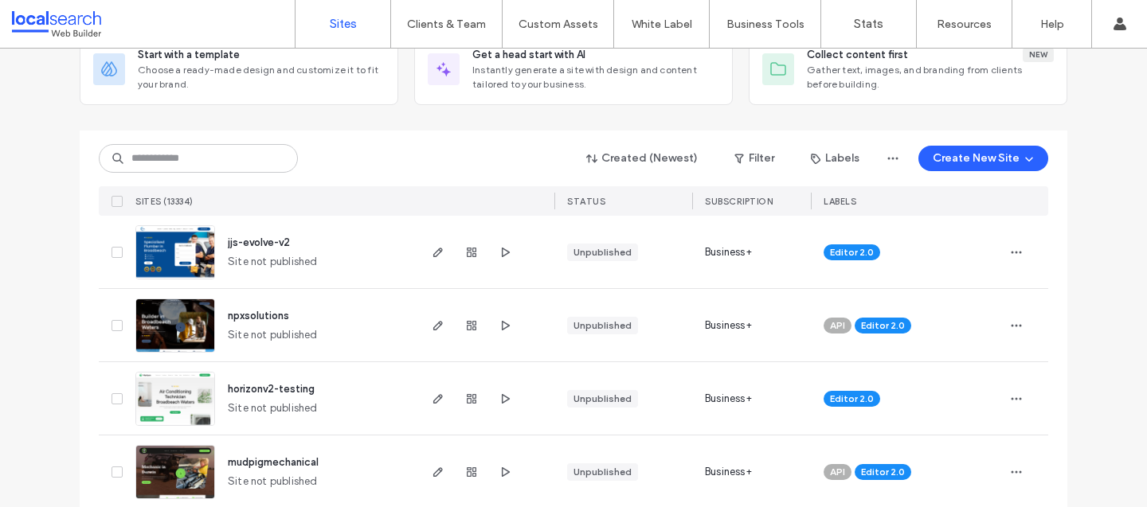
click at [512, 138] on div "Created (Newest) Filter Labels Create New Site SITES (13334) STATUS SUBSCRIPTIO…" at bounding box center [573, 173] width 949 height 85
click at [338, 177] on div "Created (Newest) Filter Labels Create New Site SITES (13334) STATUS SUBSCRIPTIO…" at bounding box center [573, 173] width 949 height 85
click at [396, 140] on div "Created (Newest) Filter Labels Create New Site SITES (13334) STATUS SUBSCRIPTIO…" at bounding box center [573, 173] width 949 height 85
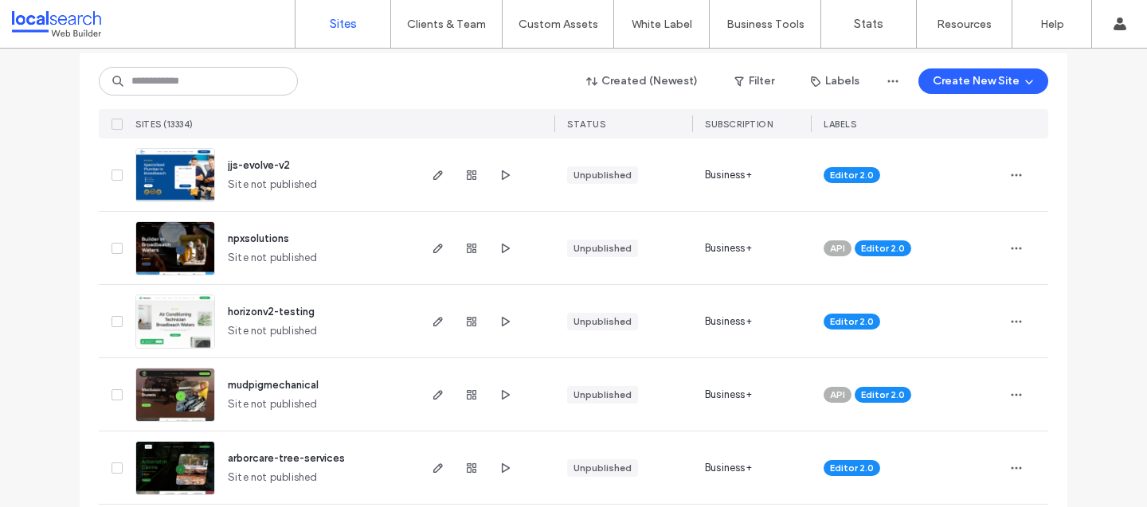
scroll to position [195, 0]
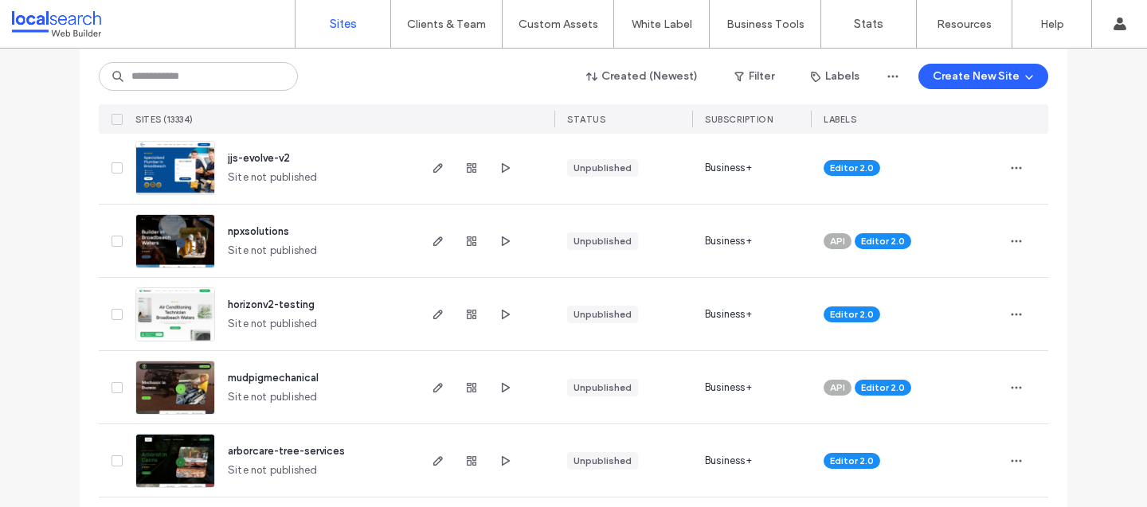
click at [471, 63] on div "Created (Newest) Filter Labels Create New Site" at bounding box center [573, 76] width 949 height 30
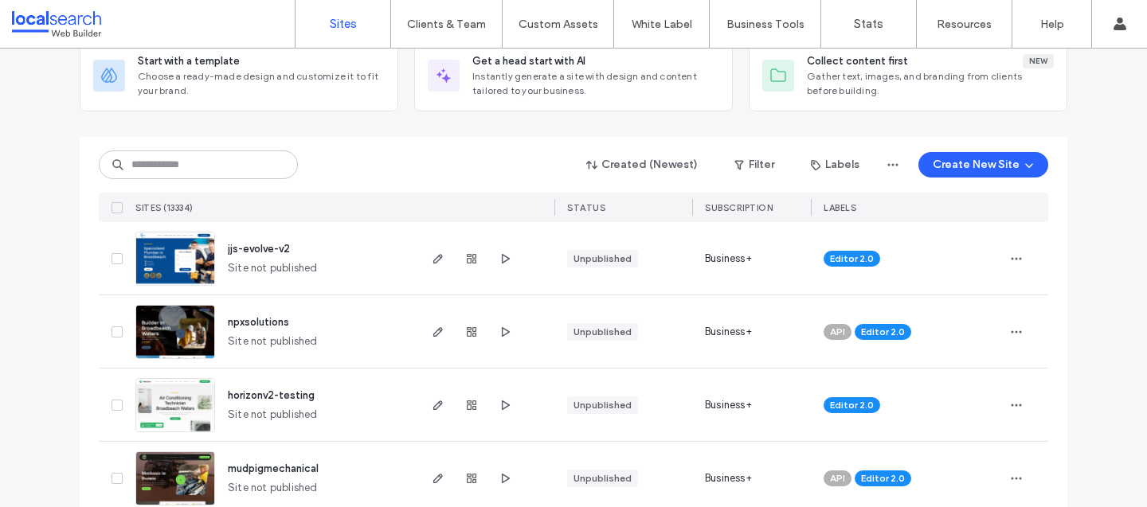
scroll to position [140, 0]
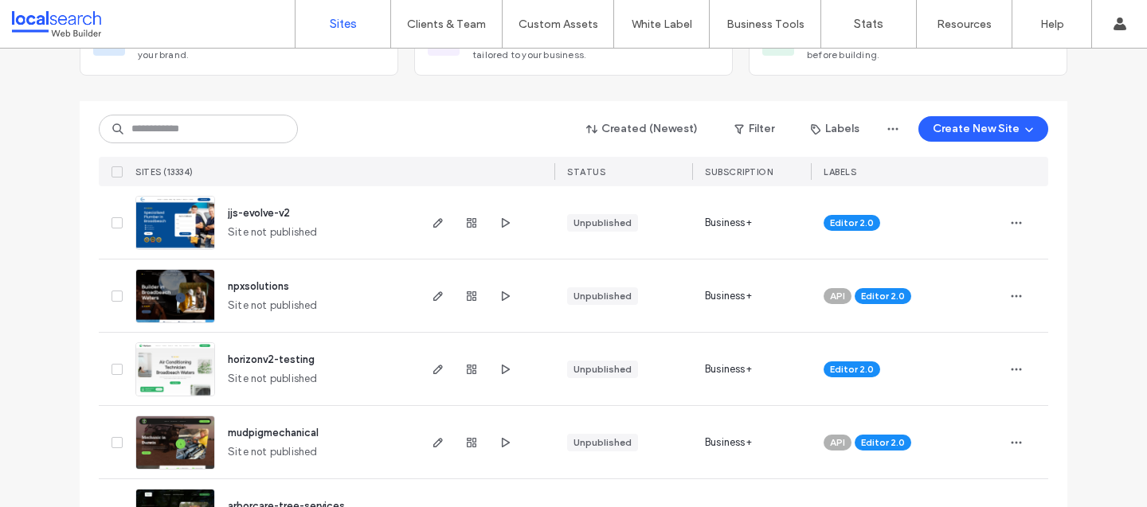
click at [450, 121] on div "Created (Newest) Filter Labels Create New Site" at bounding box center [573, 129] width 949 height 30
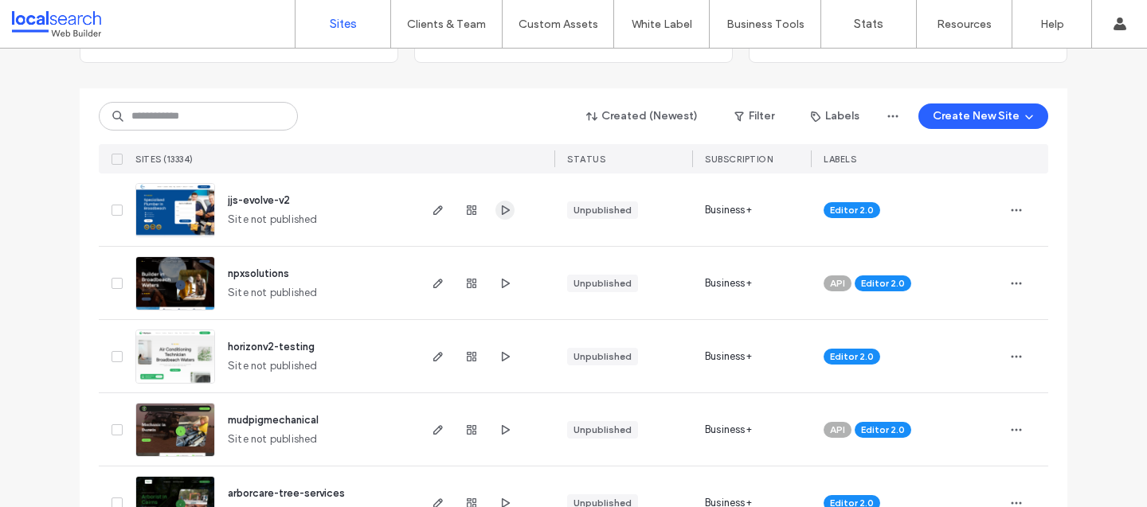
click at [503, 201] on span "button" at bounding box center [504, 210] width 19 height 19
